Goal: Task Accomplishment & Management: Use online tool/utility

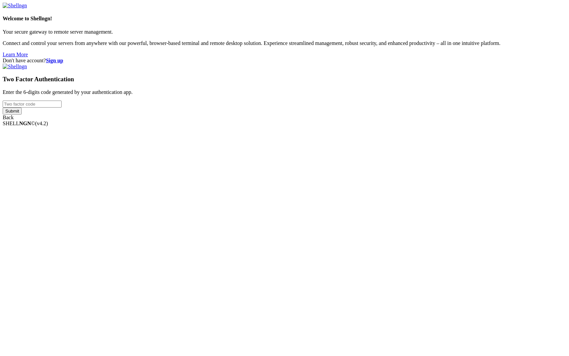
click at [62, 108] on input "number" at bounding box center [32, 104] width 59 height 7
type input "744736"
click at [3, 108] on input "Submit" at bounding box center [12, 111] width 19 height 7
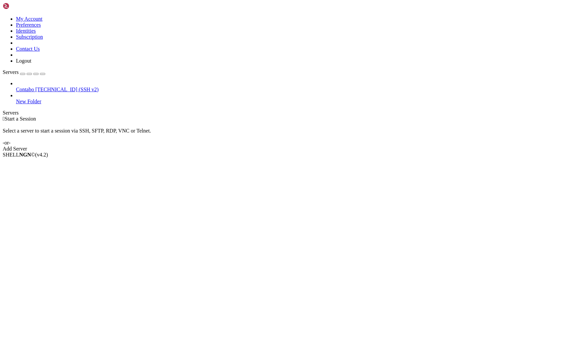
click at [41, 87] on span "[TECHNICAL_ID] (SSH v2)" at bounding box center [66, 90] width 63 height 6
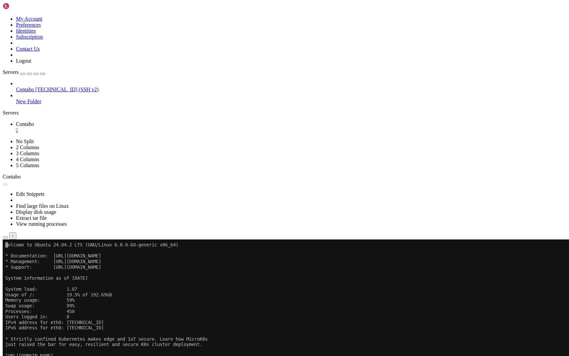
drag, startPoint x: 329, startPoint y: 269, endPoint x: 246, endPoint y: 263, distance: 83.2
click at [326, 239] on div at bounding box center [285, 239] width 564 height 0
click at [248, 243] on x-row "Welcome to Ubuntu 24.04.2 LTS (GNU/Linux 6.8.0-60-generic x86_64)" at bounding box center [244, 245] width 479 height 6
click at [328, 239] on div at bounding box center [285, 239] width 564 height 0
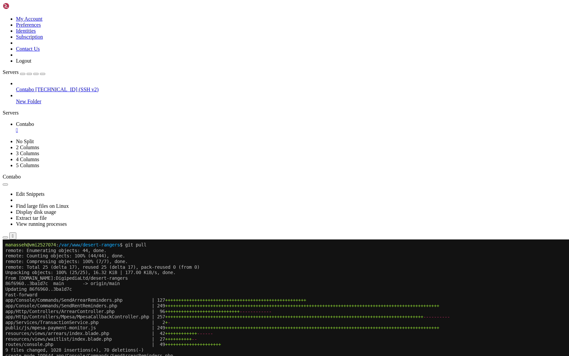
drag, startPoint x: 134, startPoint y: 400, endPoint x: 69, endPoint y: 382, distance: 67.8
drag, startPoint x: 5, startPoint y: 383, endPoint x: 138, endPoint y: 400, distance: 134.1
copy div "manasseh@vmi2527074 : /var/www/desert-rangers $ sudo crontab -u www-data -l [su…"
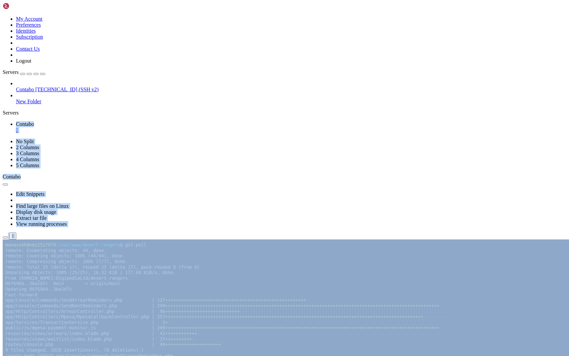
drag, startPoint x: 137, startPoint y: 483, endPoint x: 9, endPoint y: 413, distance: 146.4
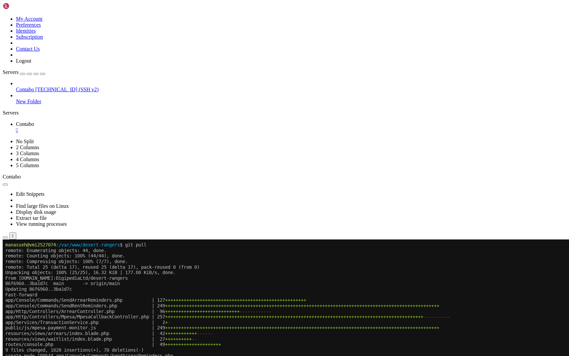
drag, startPoint x: 5, startPoint y: 398, endPoint x: 68, endPoint y: 450, distance: 81.3
copy div "manasseh@vmi2527074 : /var/www/desert-rangers $ sudo crontab -u www-data -e no …"
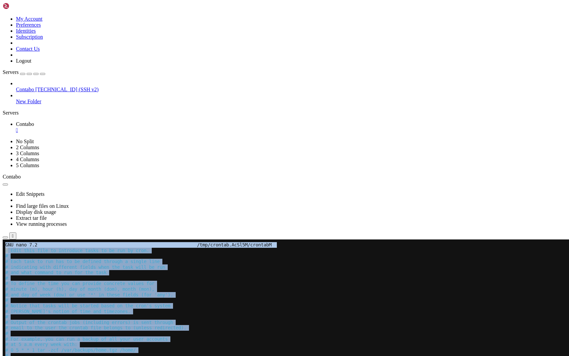
drag, startPoint x: 84, startPoint y: 374, endPoint x: -1, endPoint y: 262, distance: 140.7
click html "Page up GNU nano 7.2 /tmp/crontab.AcSl5M/crontab M # Edit this file to introduc…"
copy div "GNU nano 7.2 /tmp/crontab.AcSl5M/crontab M # Edit this file to introduce tasks …"
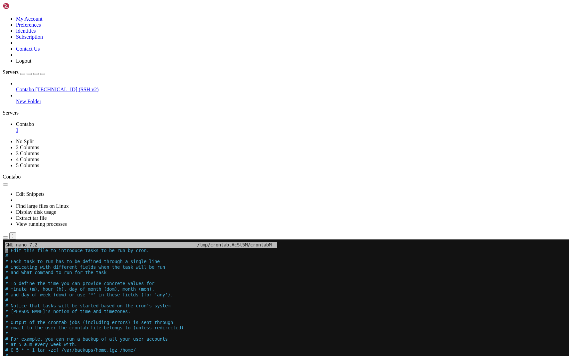
click at [186, 356] on span "# For more information see the manual pages of crontab(5) and cron(8)" at bounding box center [97, 360] width 184 height 5
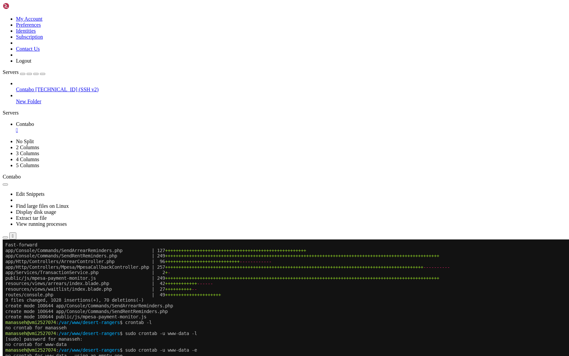
scroll to position [50, 0]
drag, startPoint x: 136, startPoint y: 549, endPoint x: 6, endPoint y: 411, distance: 189.3
copy div "manasseh@vmi2527074 : /var/www/desert-rangers $ sudo crontab -u www-data -l # E…"
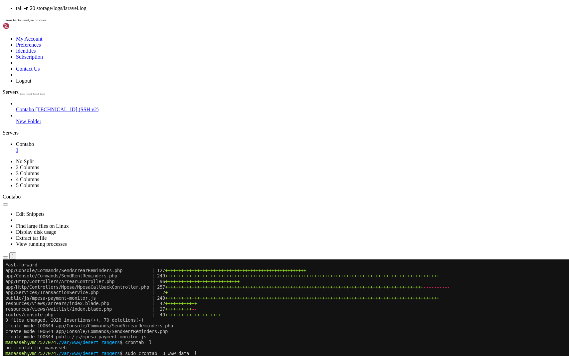
scroll to position [183, 0]
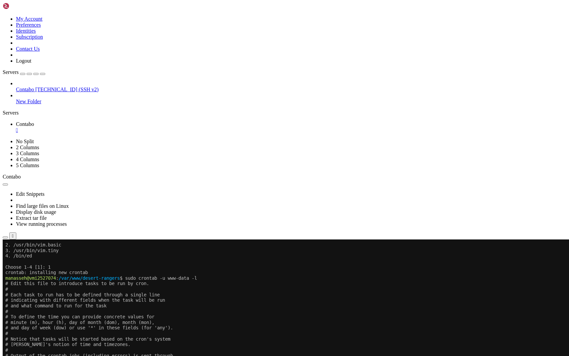
drag, startPoint x: 460, startPoint y: 546, endPoint x: 7, endPoint y: 533, distance: 453.5
click at [210, 263] on div "SHELL NGN © (v 4.2 ) [TECHNICAL_ID] Connected" at bounding box center [285, 254] width 564 height 18
drag, startPoint x: 133, startPoint y: 551, endPoint x: 5, endPoint y: 537, distance: 128.2
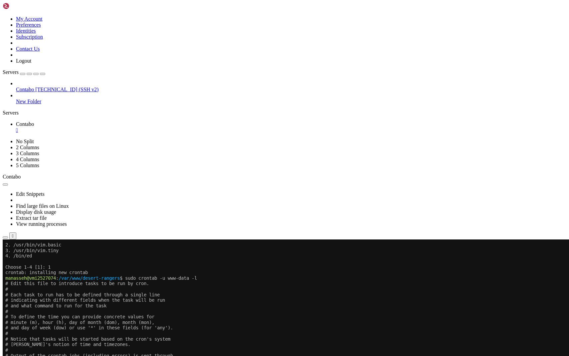
copy div "[[DATE] 21:20:45] production.WARNING: Admin login attempt by tenant or non-exis…"
drag, startPoint x: 135, startPoint y: 548, endPoint x: 7, endPoint y: 537, distance: 127.9
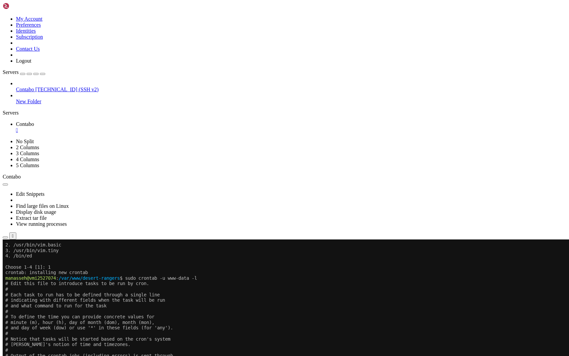
copy div "[DATE] 21:20:45] production.WARNING: Admin login attempt by tenant or non-exist…"
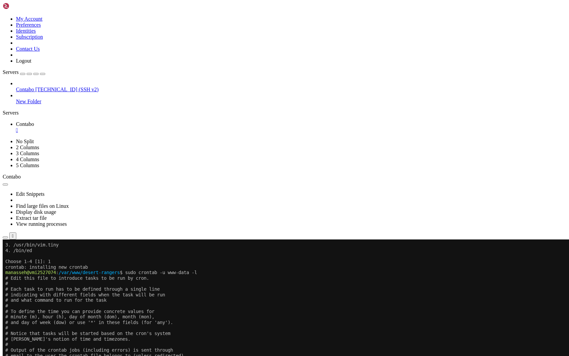
click at [29, 258] on button "Reconnect" at bounding box center [16, 261] width 27 height 7
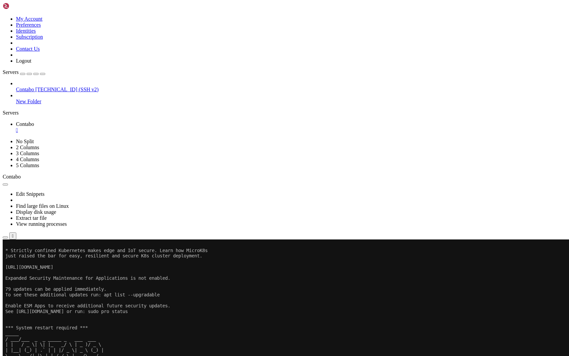
scroll to position [277, 0]
drag, startPoint x: 404, startPoint y: 522, endPoint x: 367, endPoint y: 521, distance: 37.0
copy x-row "[TECHNICAL_ID]"
drag, startPoint x: 459, startPoint y: 521, endPoint x: 6, endPoint y: 516, distance: 453.1
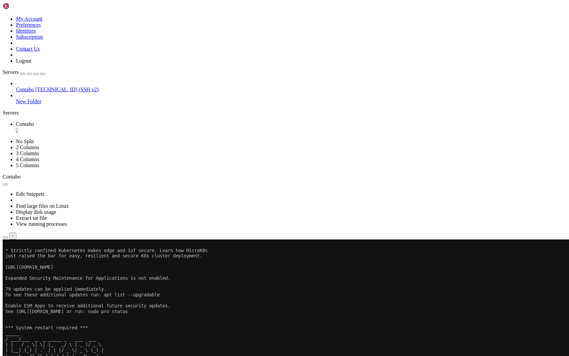
copy div "[[DATE] 21:20:45] production.WARNING: Admin login attempt by tenant or non-exis…"
